Goal: Task Accomplishment & Management: Complete application form

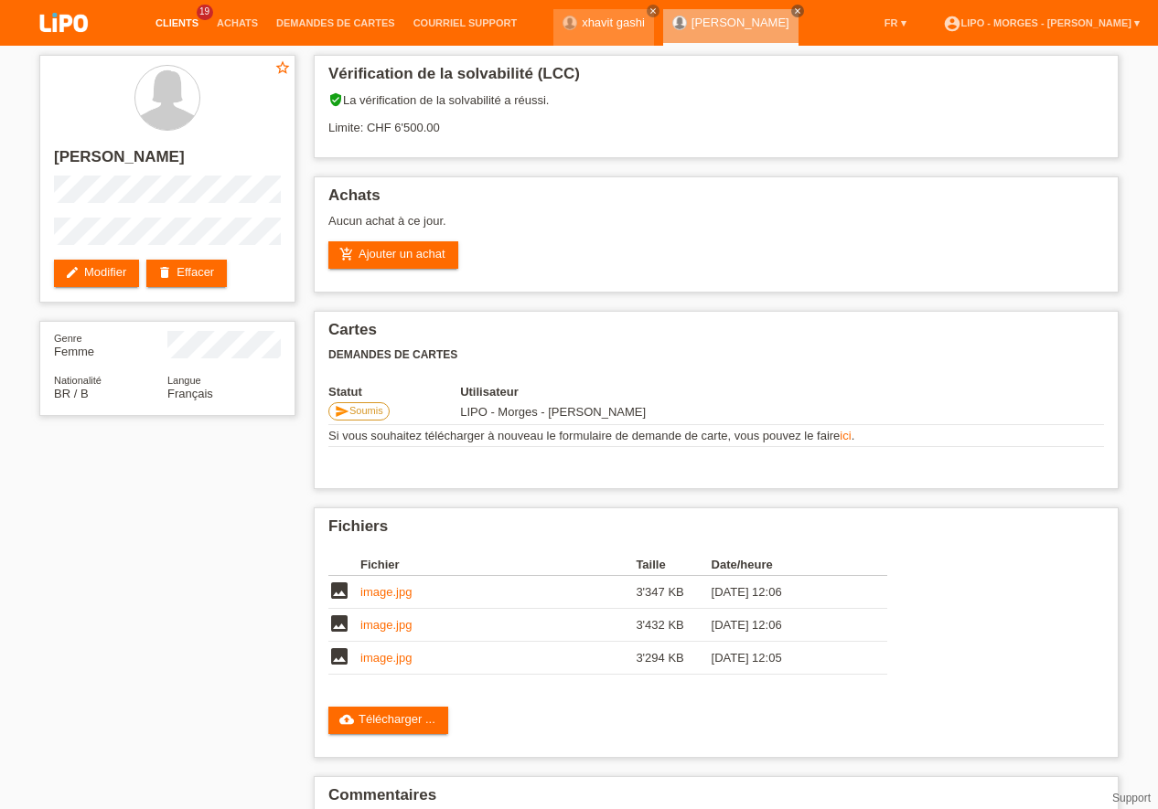
click at [182, 22] on link "Clients" at bounding box center [176, 22] width 61 height 11
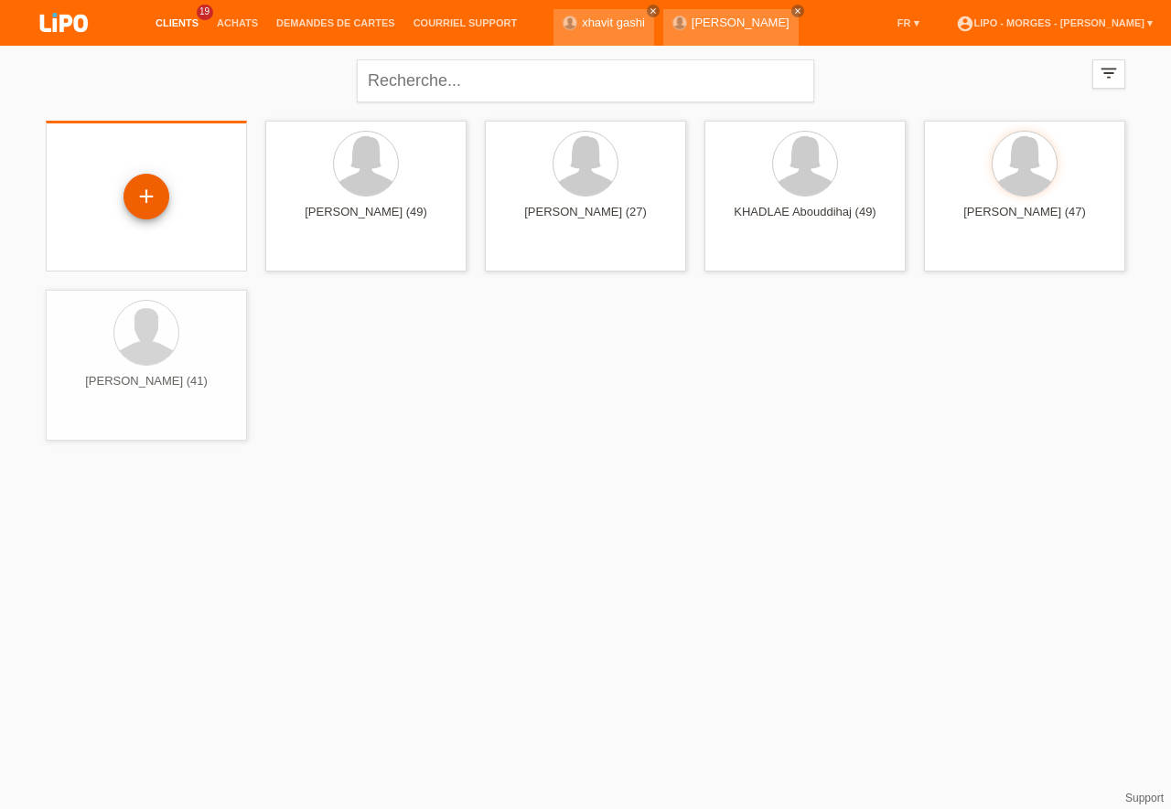
click at [154, 198] on div "+" at bounding box center [146, 197] width 46 height 46
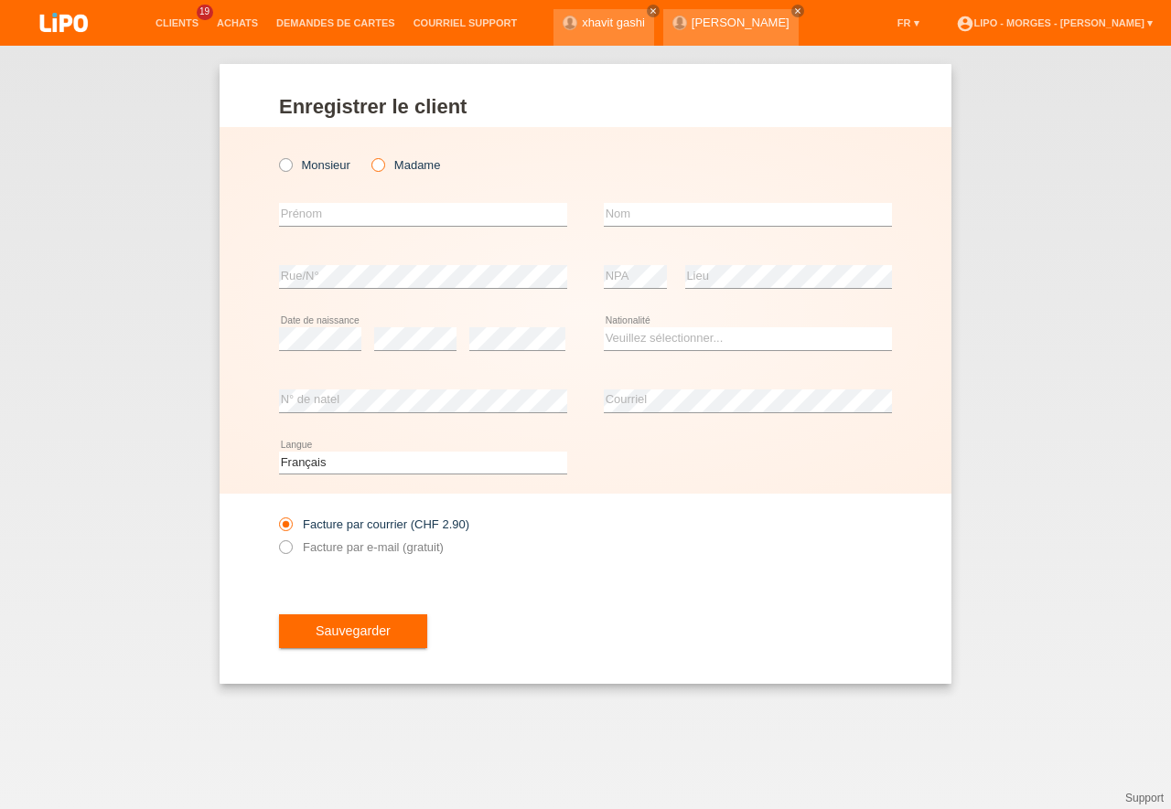
click at [369, 155] on icon at bounding box center [369, 155] width 0 height 0
click at [382, 161] on input "Madame" at bounding box center [377, 164] width 12 height 12
radio input "true"
click at [319, 220] on input "text" at bounding box center [423, 214] width 288 height 23
type input "[PERSON_NAME] [PERSON_NAME]"
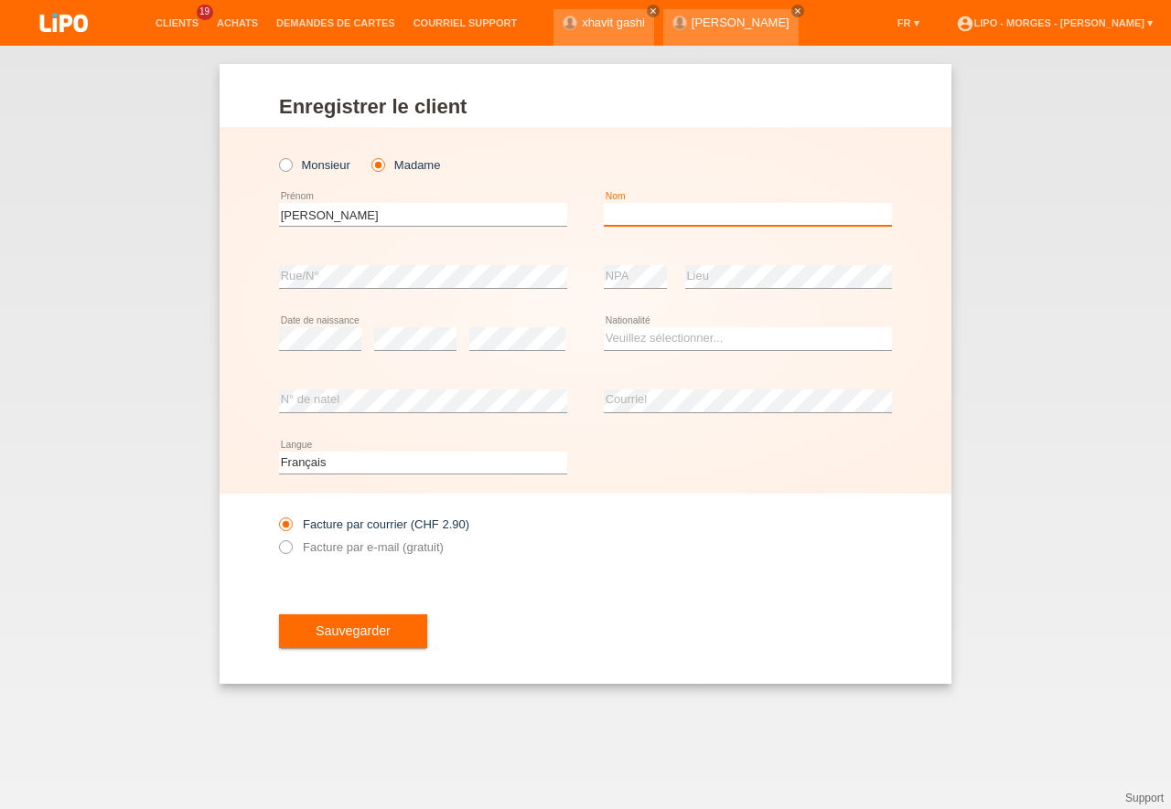
click at [634, 225] on input "text" at bounding box center [748, 214] width 288 height 23
type input "DA [PERSON_NAME]"
click at [604, 327] on select "Veuillez sélectionner... Suisse Allemagne Autriche Liechtenstein ------------ A…" at bounding box center [748, 338] width 288 height 22
select select "PT"
click at [0, 0] on option "Portugal" at bounding box center [0, 0] width 0 height 0
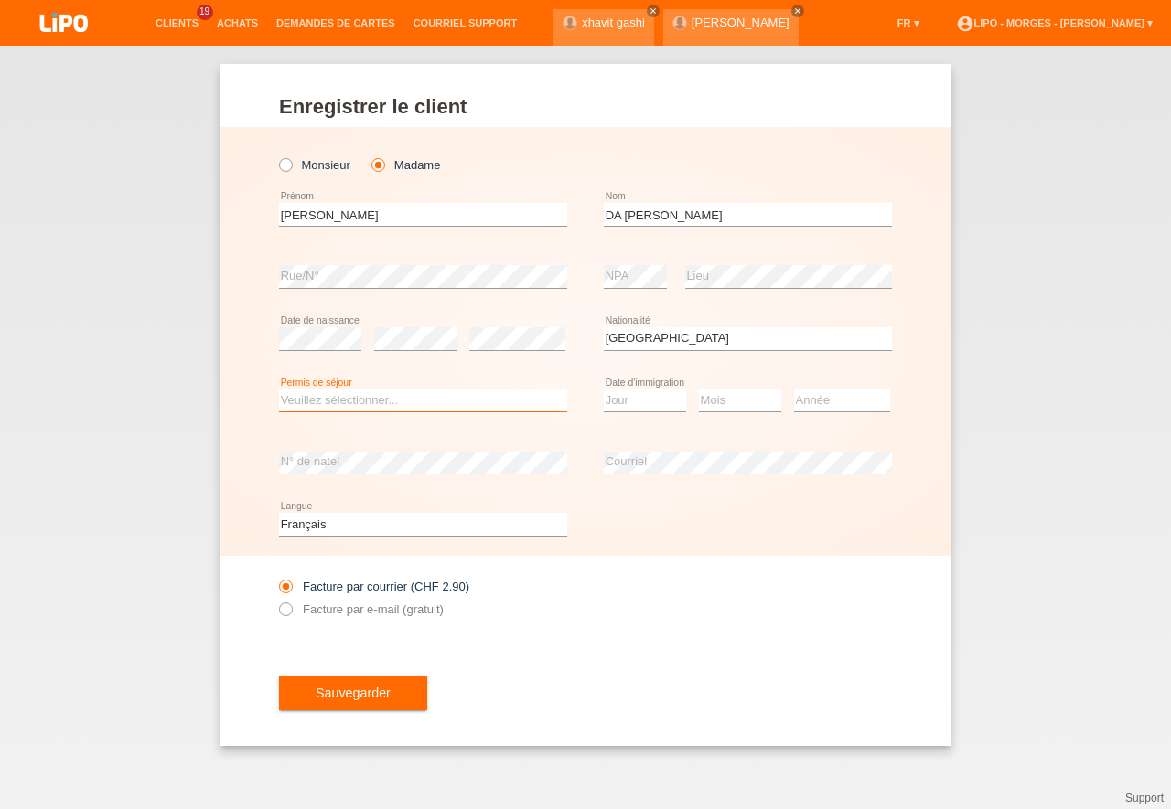
click at [279, 390] on select "Veuillez sélectionner... C B B - Statut de réfugié Autre" at bounding box center [423, 401] width 288 height 22
select select "C"
click at [0, 0] on option "C" at bounding box center [0, 0] width 0 height 0
click at [604, 390] on select "Jour 01 02 03 04 05 06 07 08 09 10 11" at bounding box center [645, 401] width 82 height 22
select select "06"
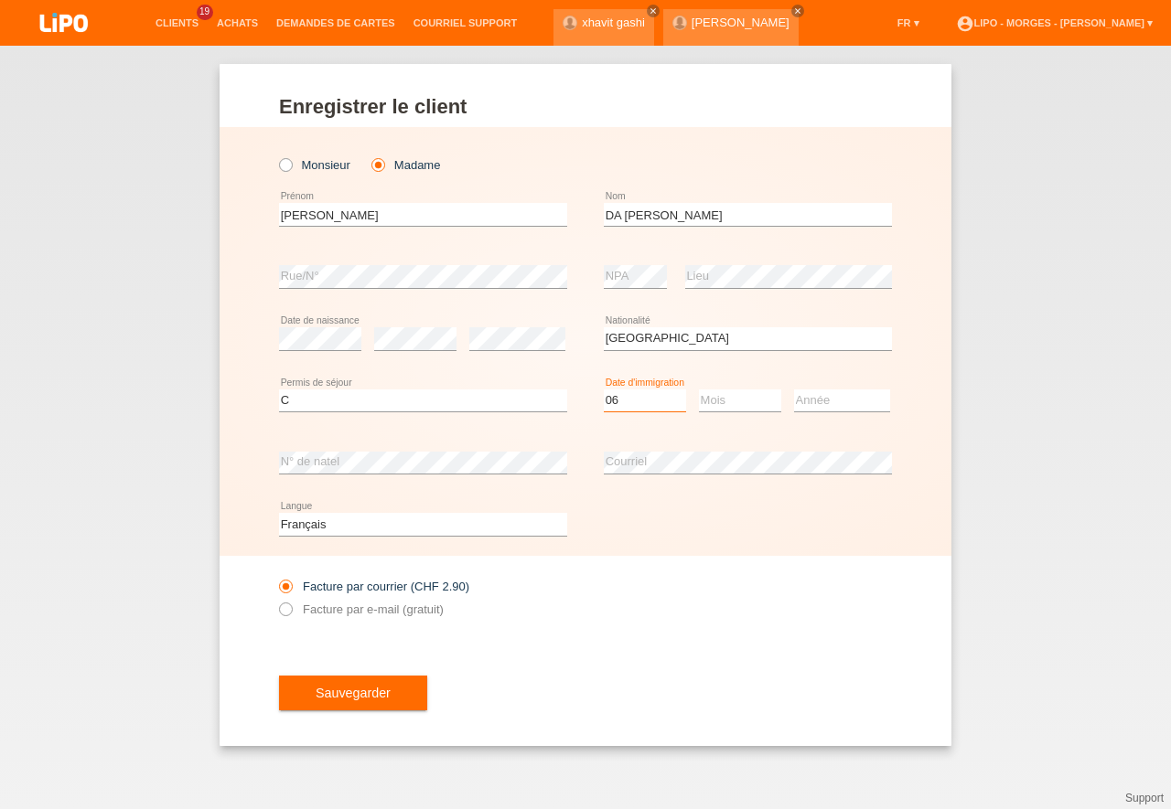
click at [0, 0] on option "06" at bounding box center [0, 0] width 0 height 0
click at [699, 390] on select "Mois 01 02 03 04 05 06 07 08 09 10 11" at bounding box center [740, 401] width 82 height 22
select select "06"
click at [0, 0] on option "06" at bounding box center [0, 0] width 0 height 0
click at [794, 390] on select "Année 2025 2024 2023 2022 2021 2020 2019 2018 2017 2016 2015 2014 2013 2012 201…" at bounding box center [842, 401] width 96 height 22
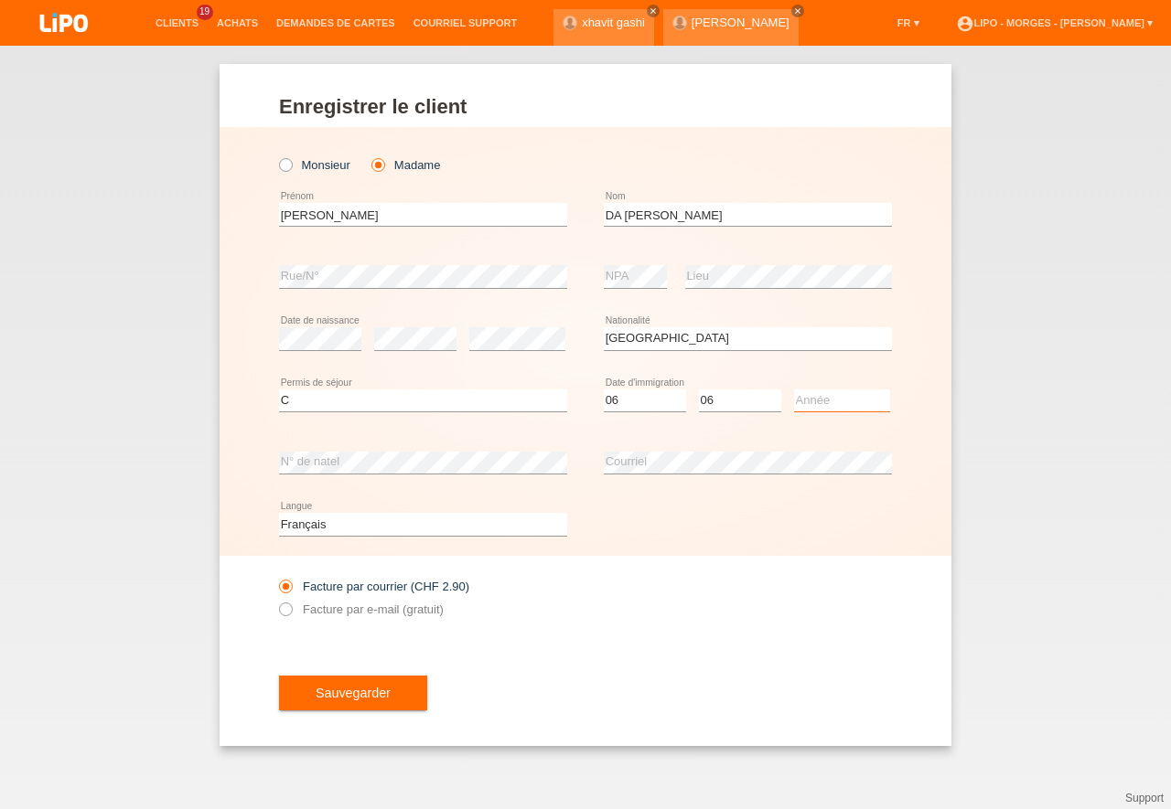
select select "2011"
click at [0, 0] on option "2011" at bounding box center [0, 0] width 0 height 0
click at [276, 600] on icon at bounding box center [276, 600] width 0 height 0
click at [284, 605] on input "Facture par e-mail (gratuit)" at bounding box center [285, 614] width 12 height 23
radio input "true"
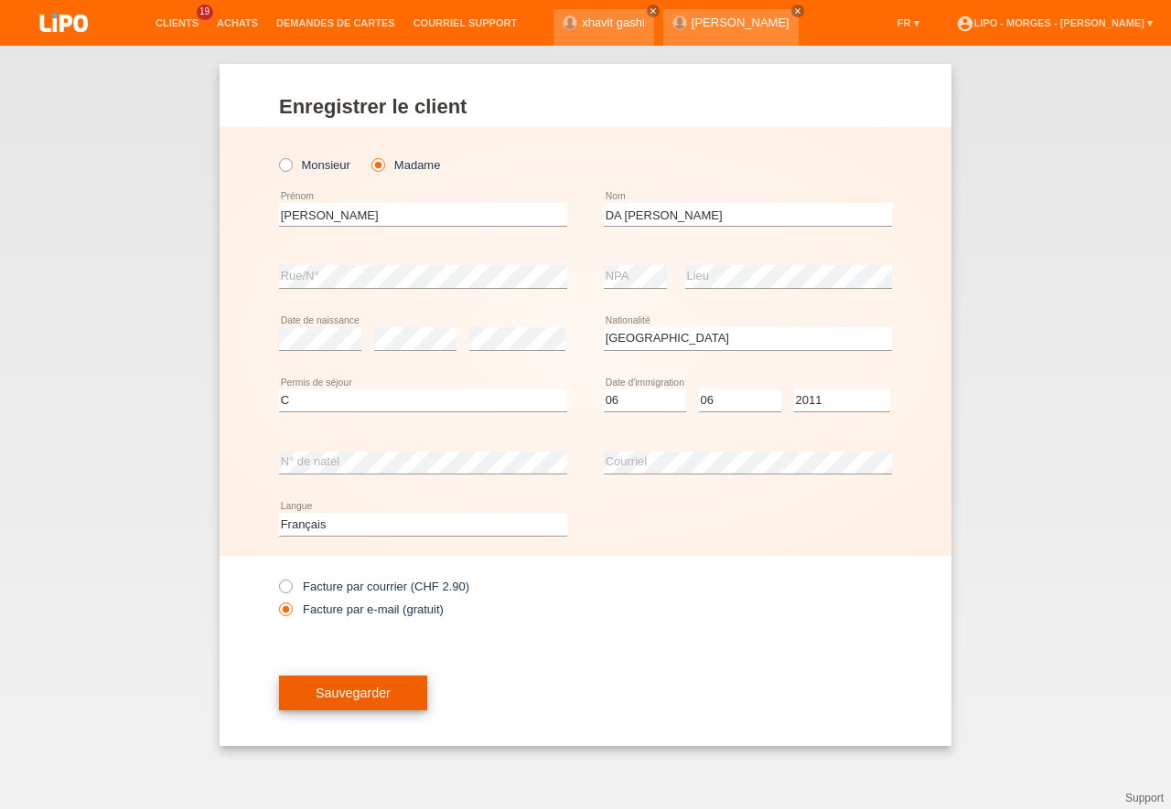
click at [361, 700] on span "Sauvegarder" at bounding box center [353, 693] width 75 height 15
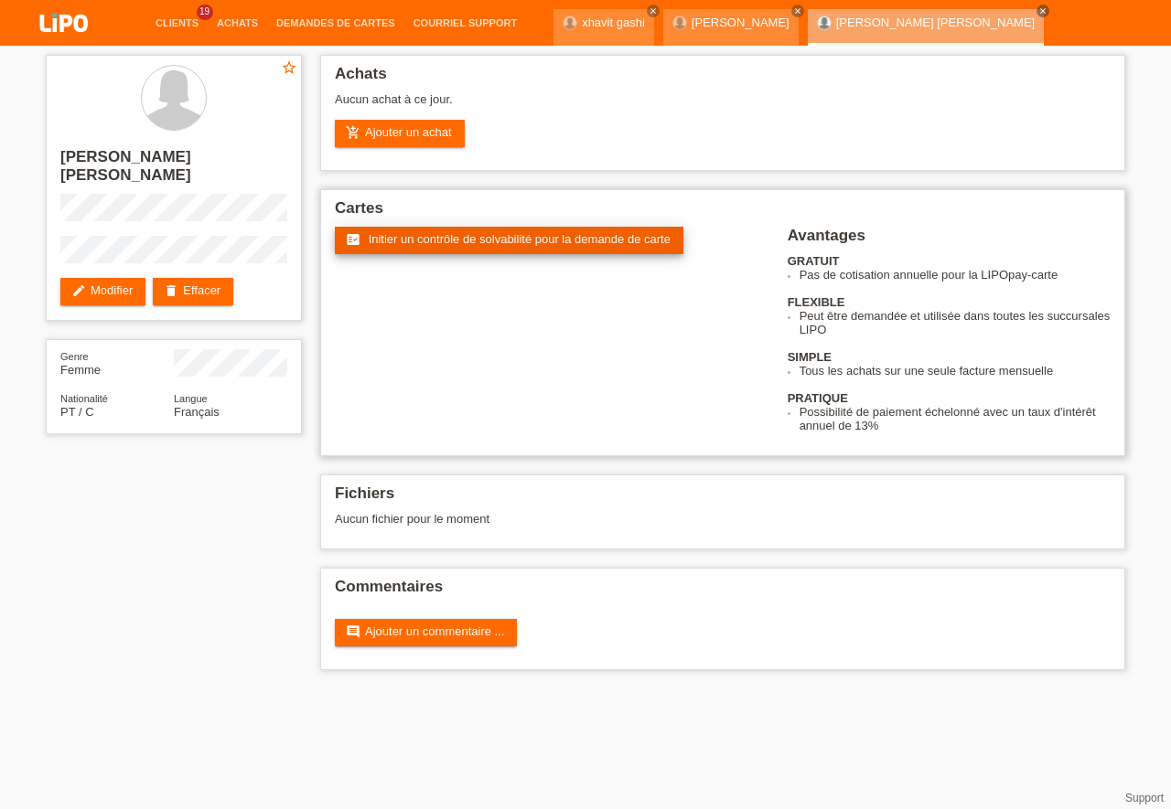
click at [474, 244] on span "Initier un contrôle de solvabilité pour la demande de carte" at bounding box center [520, 239] width 302 height 14
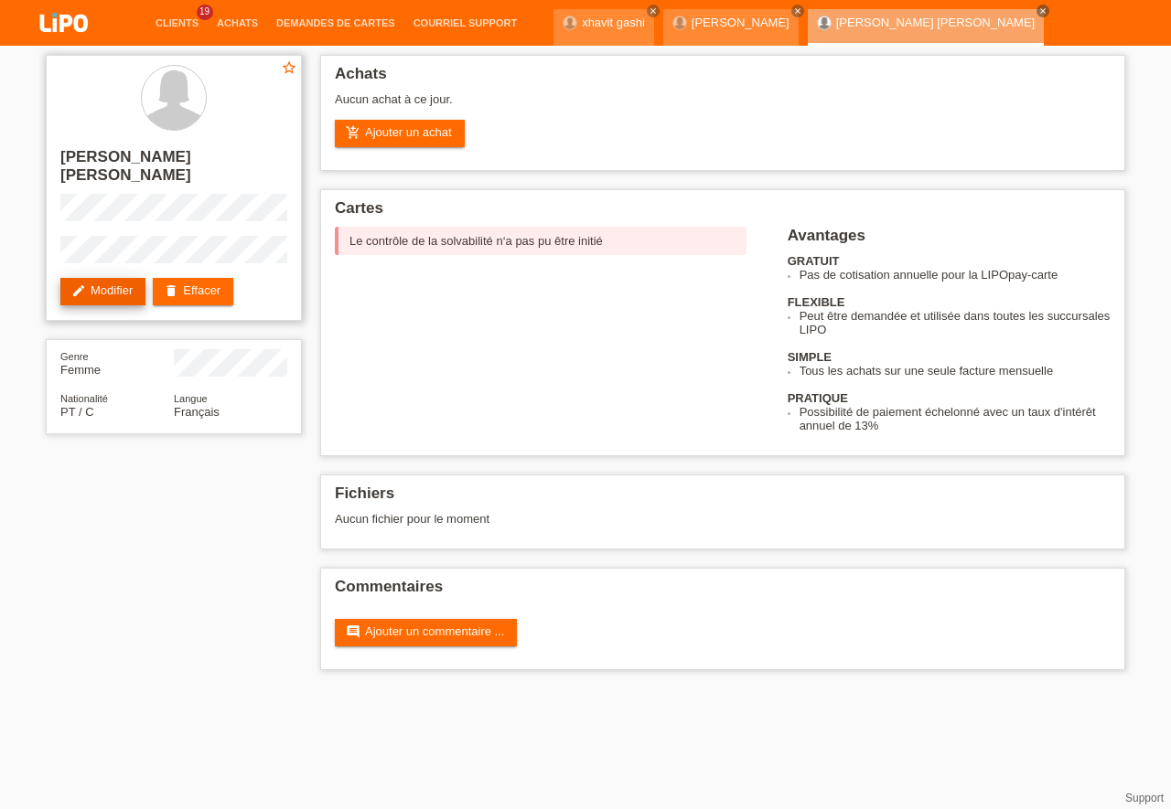
click at [114, 295] on link "edit Modifier" at bounding box center [102, 291] width 85 height 27
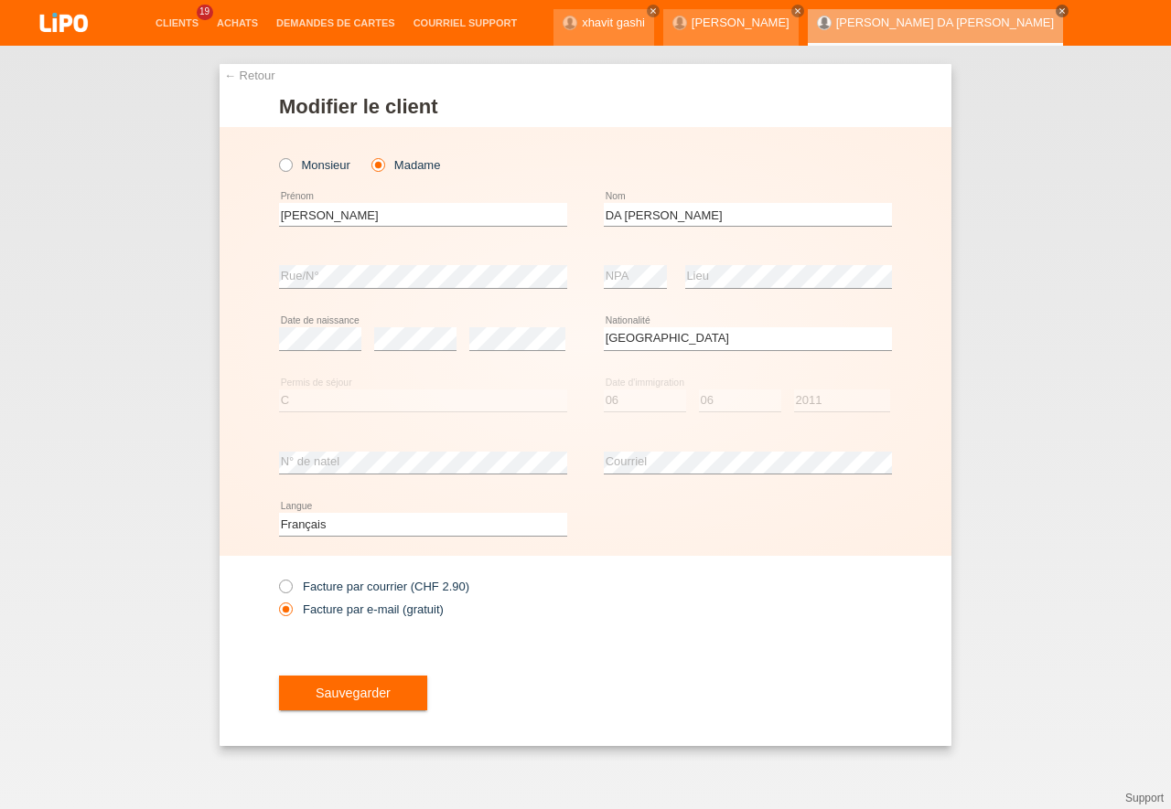
select select "PT"
select select "C"
select select "06"
select select "2011"
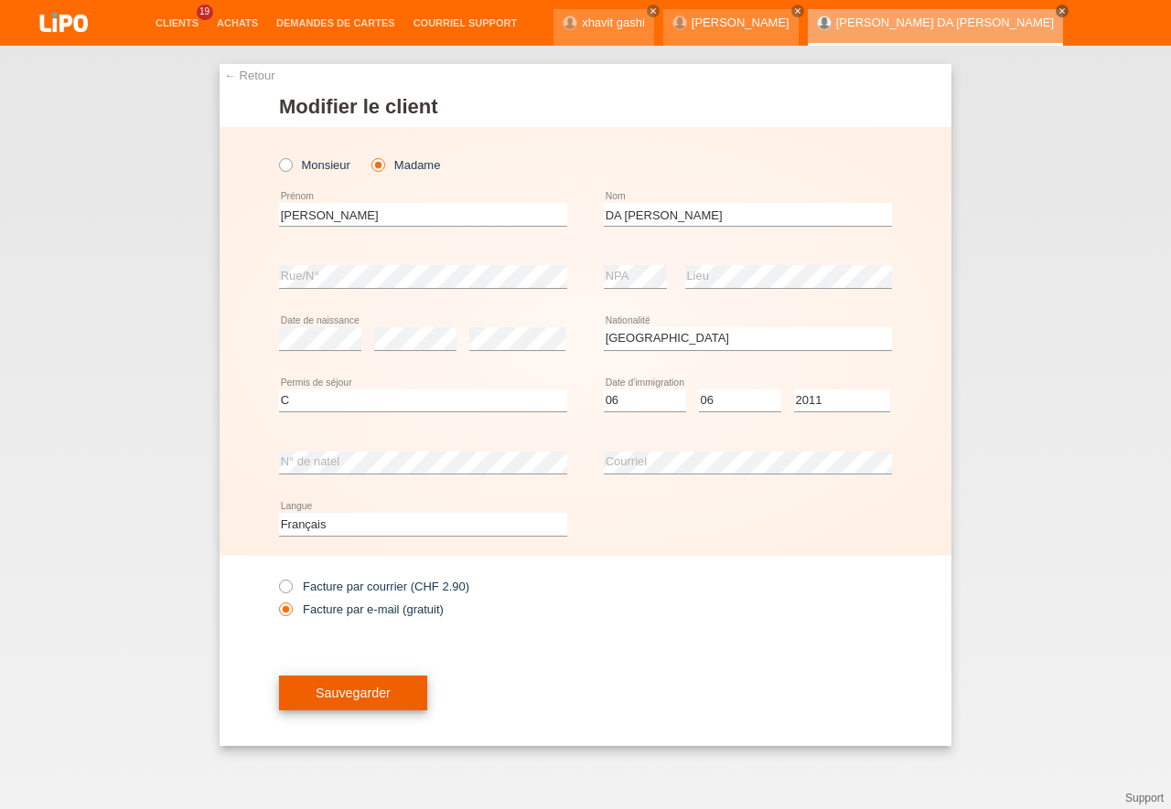
click at [349, 680] on button "Sauvegarder" at bounding box center [353, 693] width 148 height 35
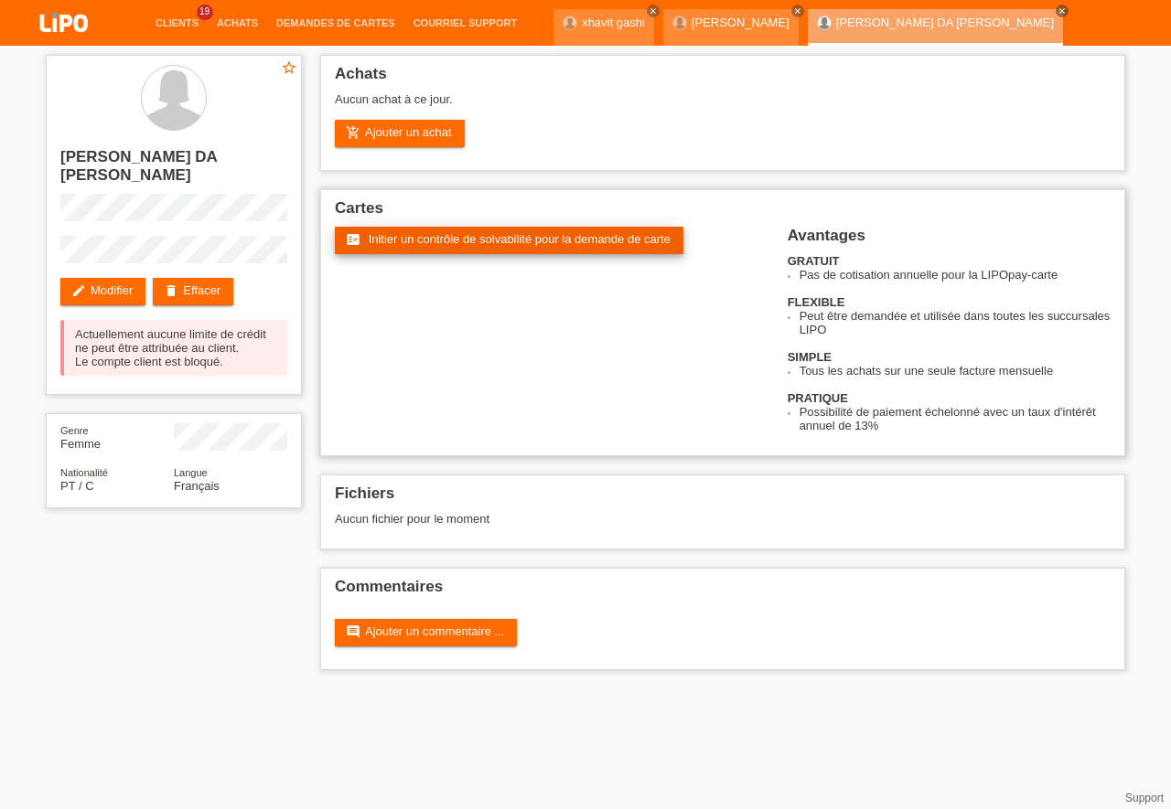
click at [459, 237] on span "Initier un contrôle de solvabilité pour la demande de carte" at bounding box center [520, 239] width 302 height 14
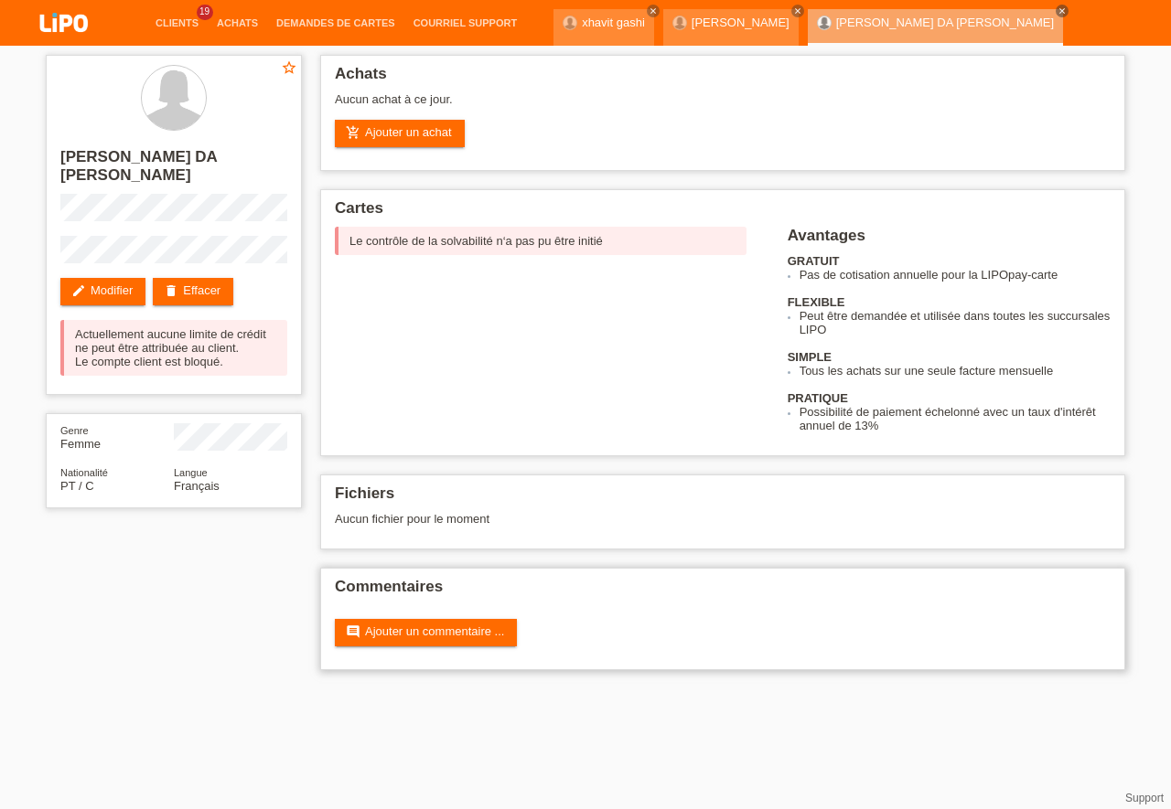
click at [413, 656] on div "Commentaires comment Ajouter un commentaire ..." at bounding box center [722, 619] width 805 height 102
click at [415, 652] on div "Commentaires comment Ajouter un commentaire ..." at bounding box center [722, 619] width 805 height 102
click at [1067, 6] on icon "close" at bounding box center [1061, 10] width 9 height 9
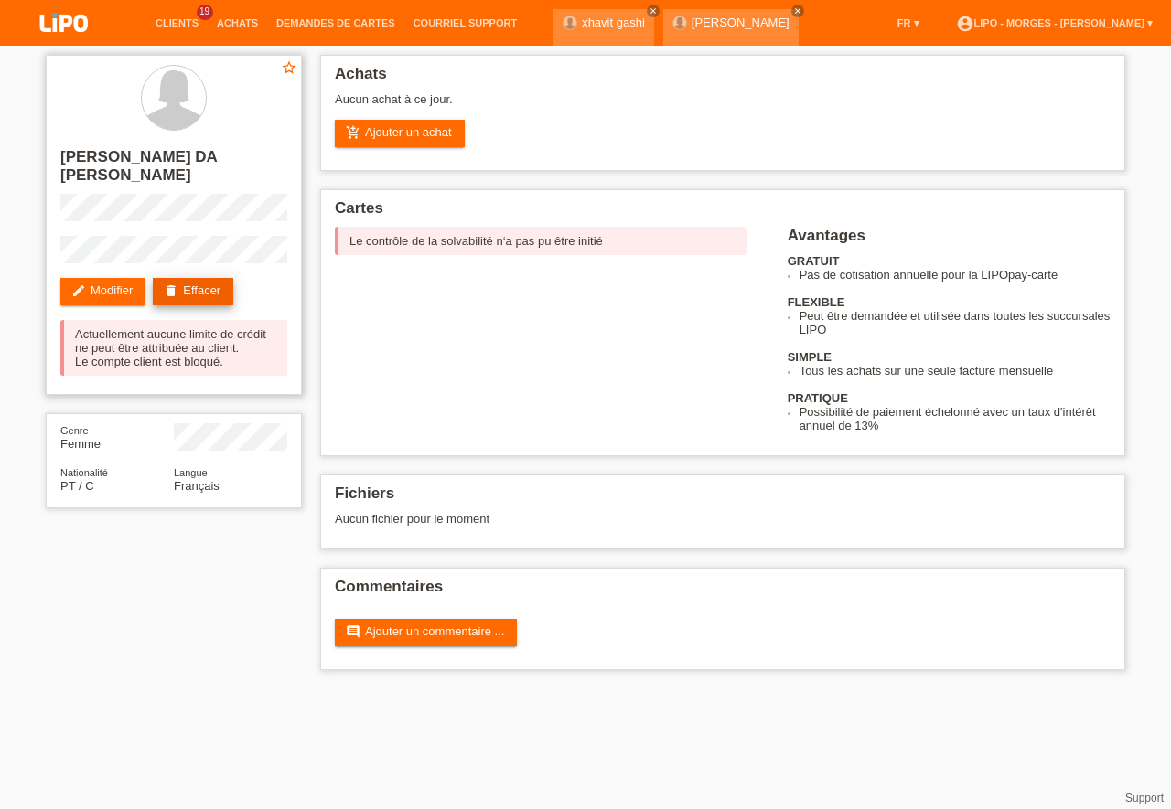
click at [198, 289] on link "delete Effacer" at bounding box center [193, 291] width 80 height 27
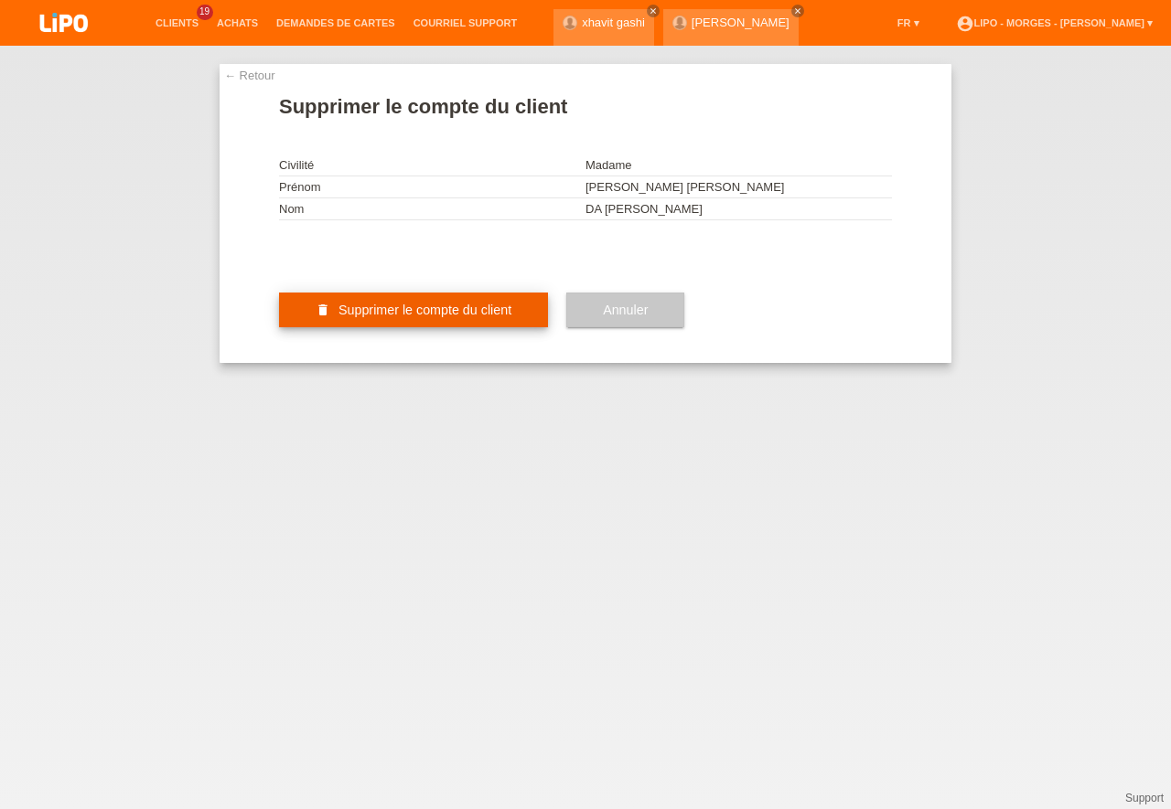
click at [426, 317] on span "Supprimer le compte du client" at bounding box center [424, 310] width 173 height 15
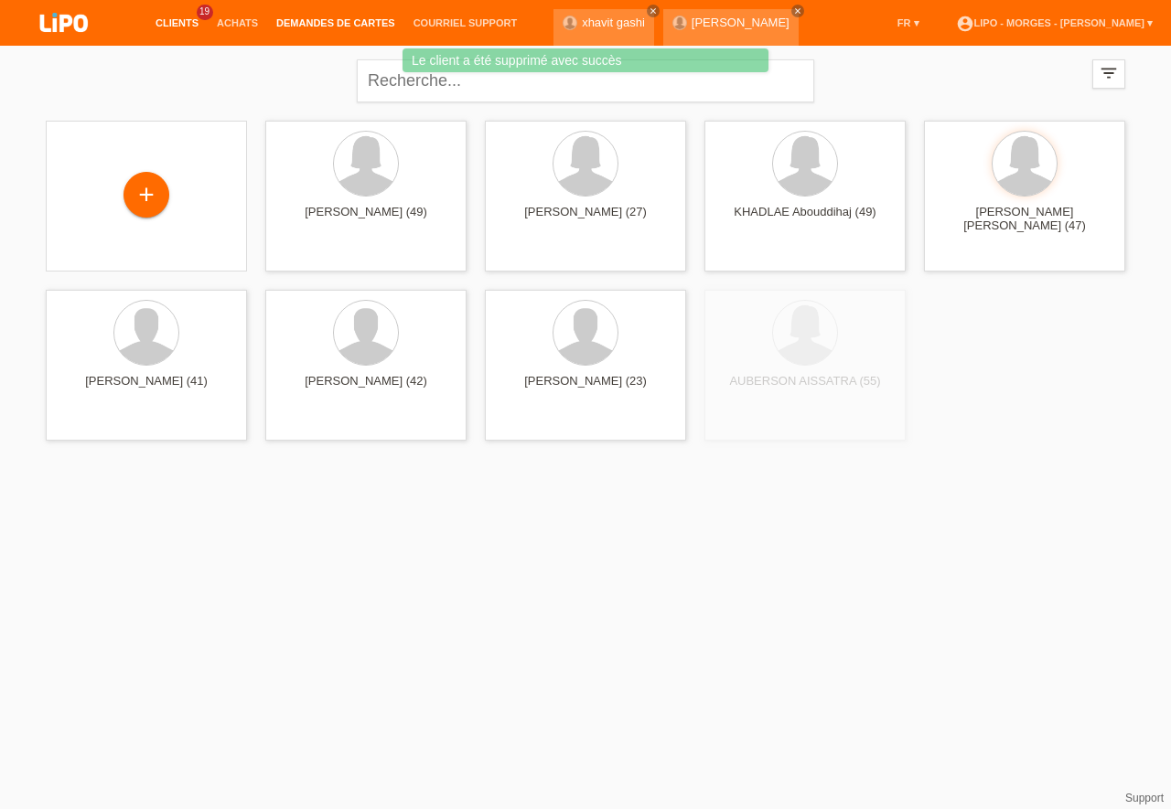
click at [343, 19] on link "Demandes de cartes" at bounding box center [335, 22] width 137 height 11
